Goal: Task Accomplishment & Management: Use online tool/utility

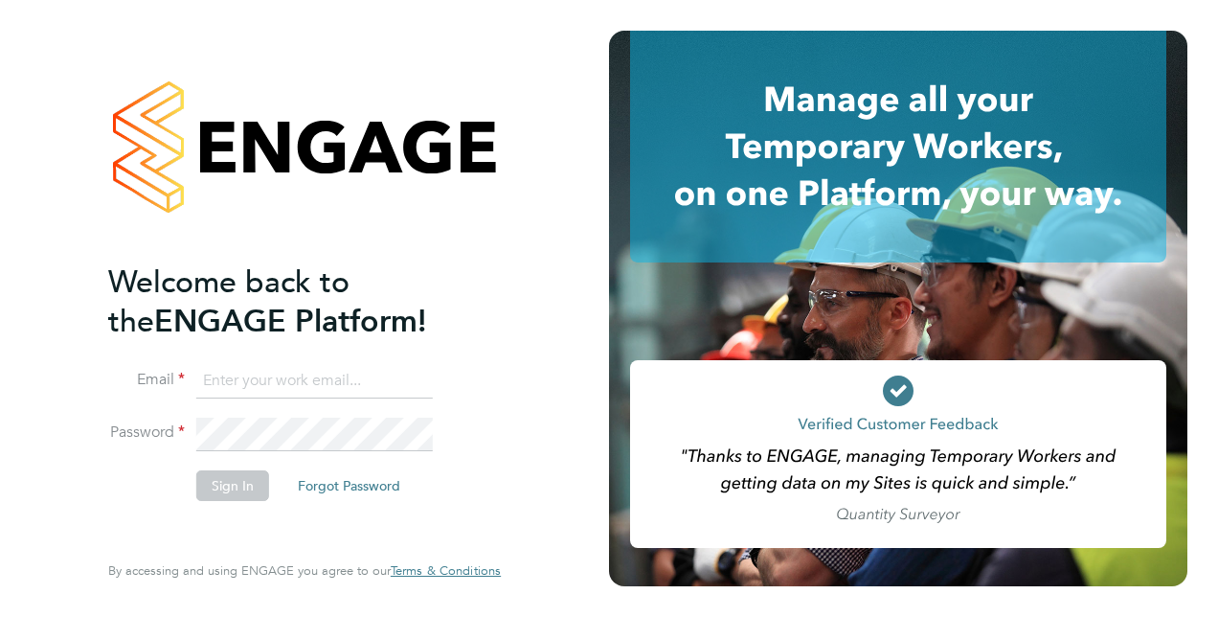
type input "[PERSON_NAME][EMAIL_ADDRESS][PERSON_NAME][DOMAIN_NAME]"
click at [247, 486] on button "Sign In" at bounding box center [232, 485] width 73 height 31
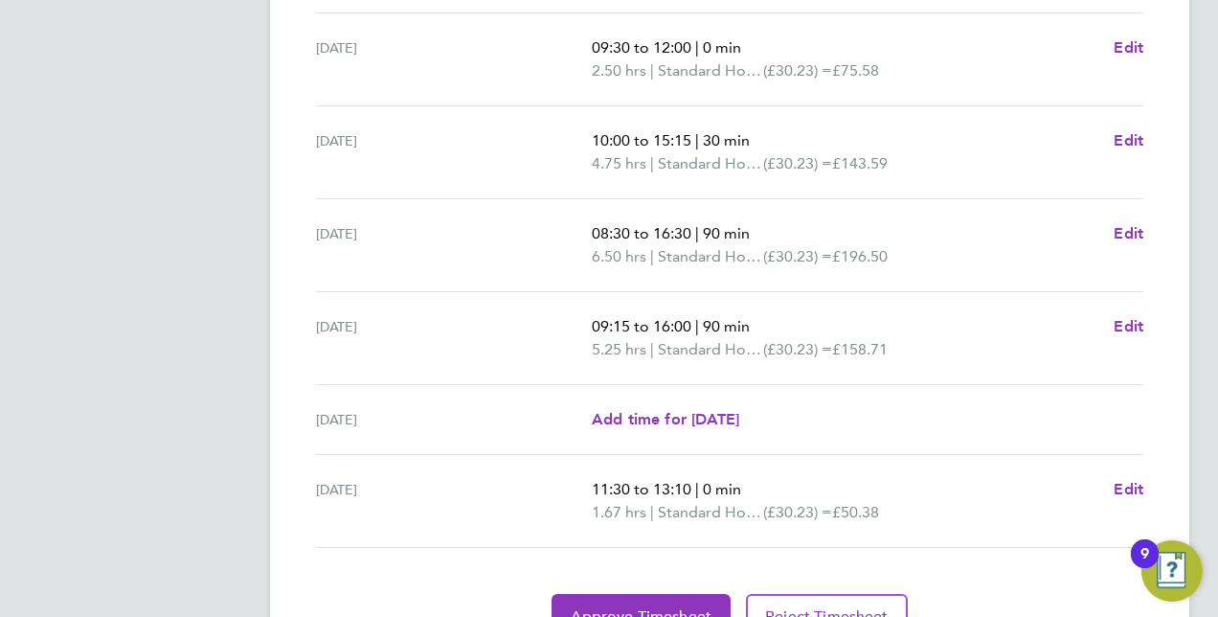
scroll to position [763, 0]
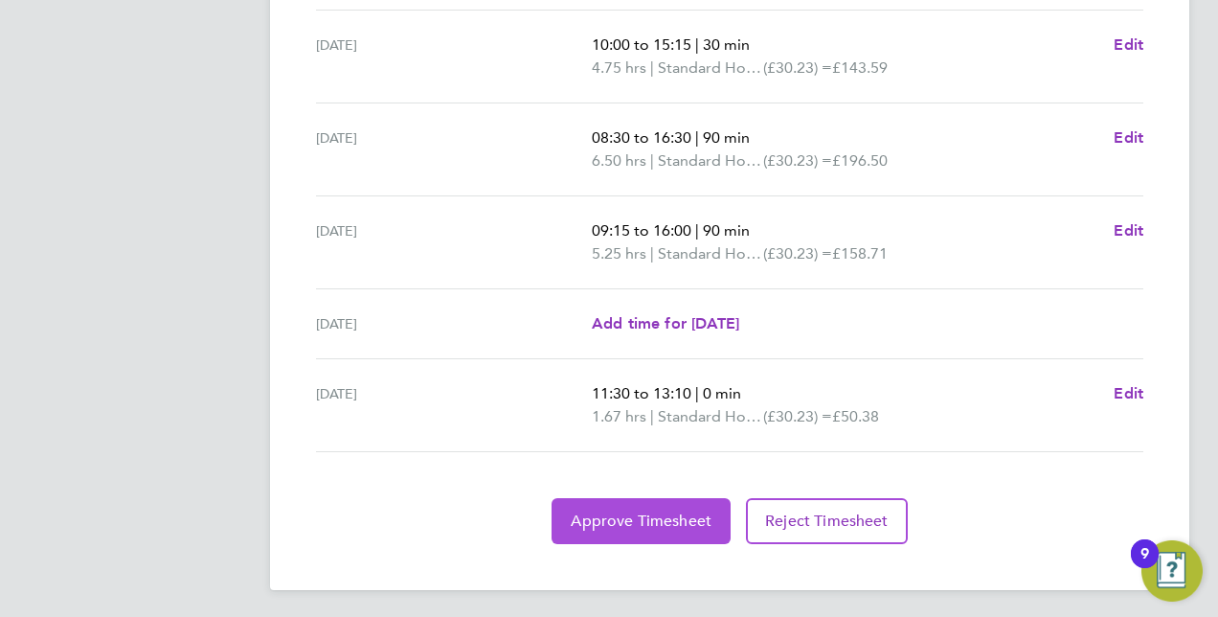
click at [655, 504] on button "Approve Timesheet" at bounding box center [641, 521] width 179 height 46
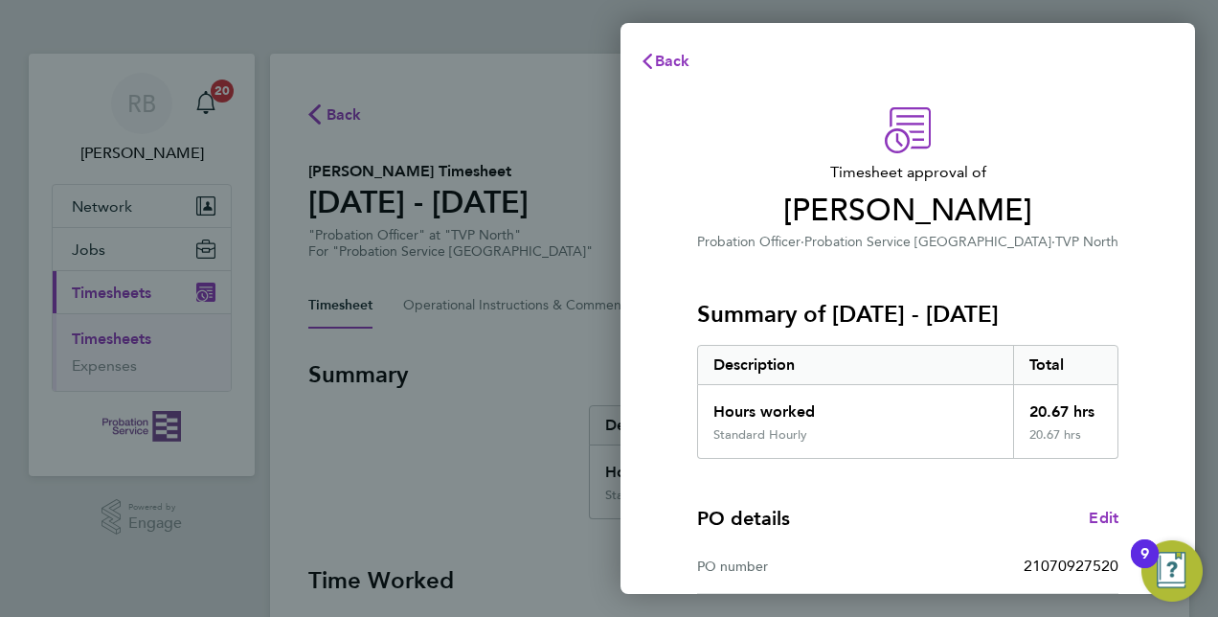
scroll to position [299, 0]
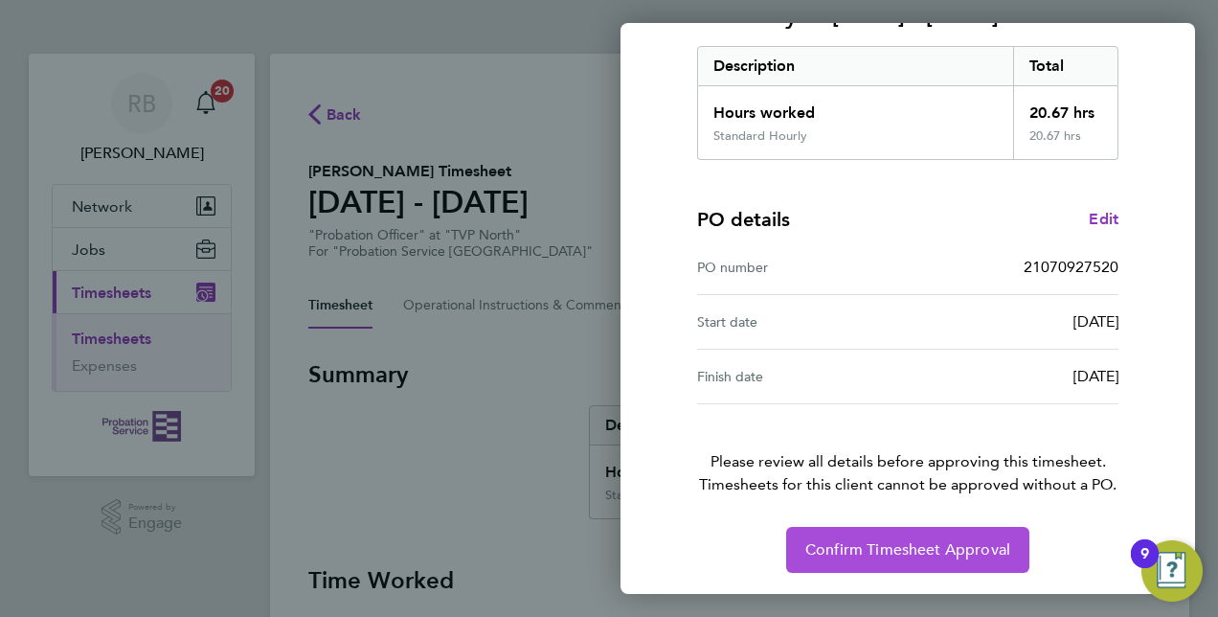
click at [926, 540] on span "Confirm Timesheet Approval" at bounding box center [907, 549] width 205 height 19
